Goal: Navigation & Orientation: Find specific page/section

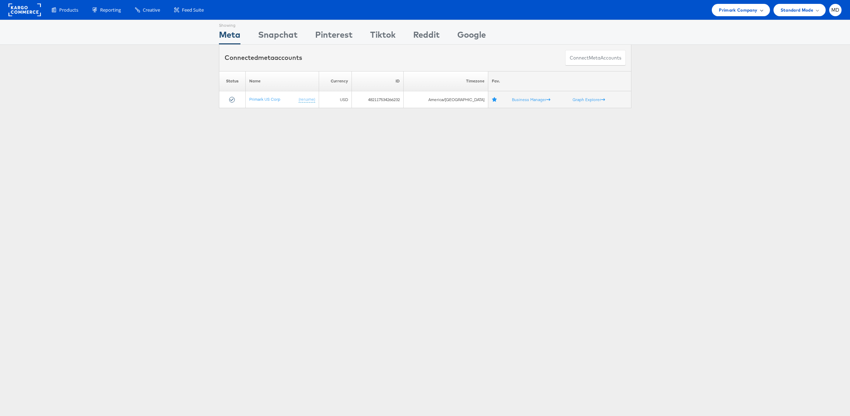
click at [741, 6] on span "Primark Company" at bounding box center [738, 9] width 38 height 7
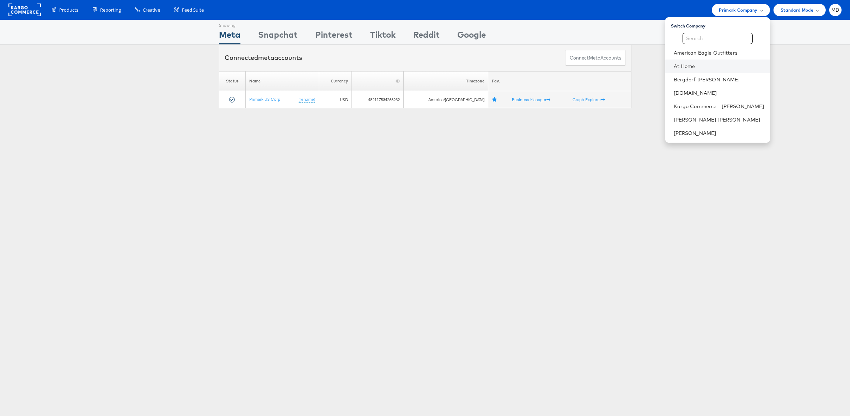
click at [725, 61] on li "At Home" at bounding box center [717, 66] width 105 height 13
click at [703, 63] on link "At Home" at bounding box center [719, 66] width 91 height 7
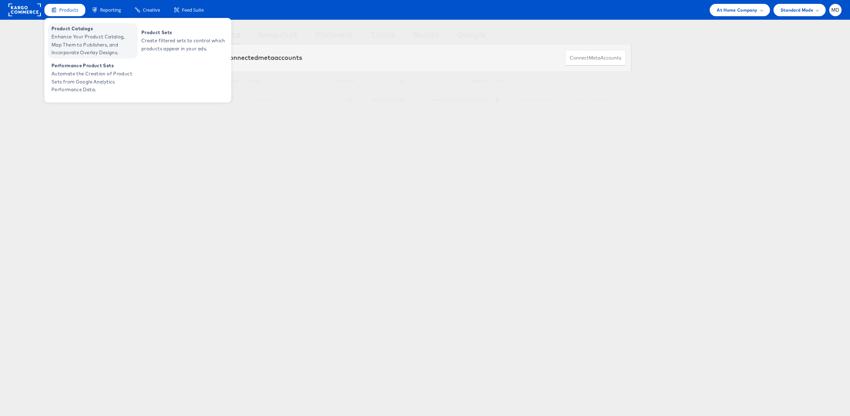
click at [71, 33] on span "Enhance Your Product Catalog, Map Them to Publishers, and Incorporate Overlay D…" at bounding box center [93, 45] width 85 height 24
